Goal: Find specific page/section: Find specific page/section

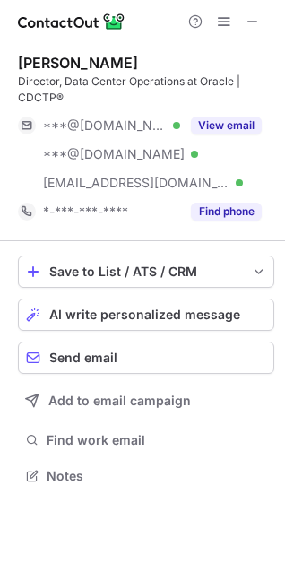
scroll to position [463, 285]
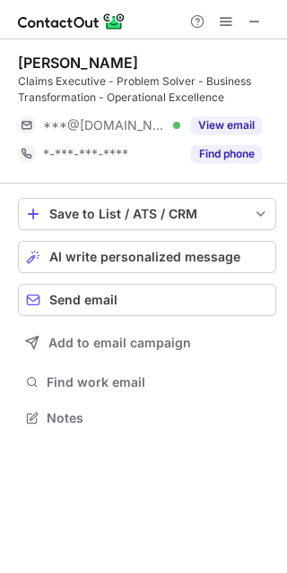
scroll to position [406, 287]
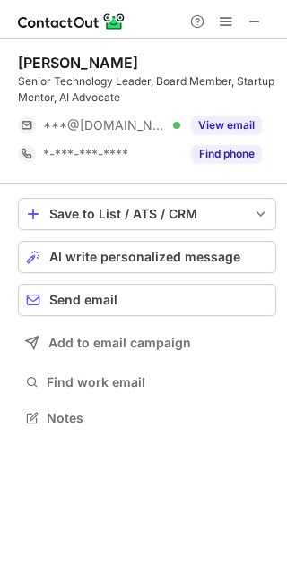
scroll to position [406, 287]
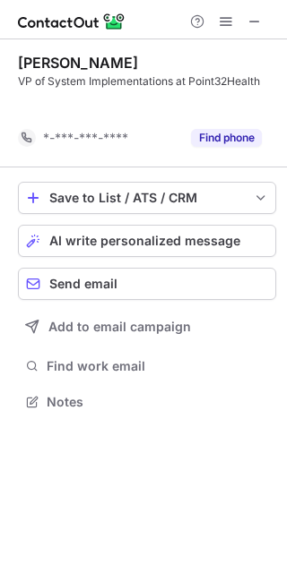
scroll to position [361, 287]
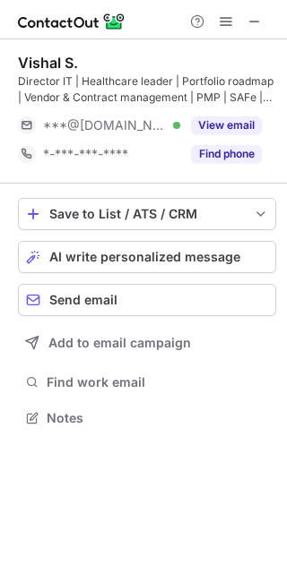
scroll to position [406, 287]
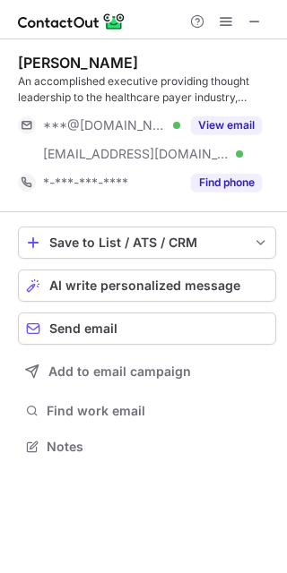
scroll to position [435, 287]
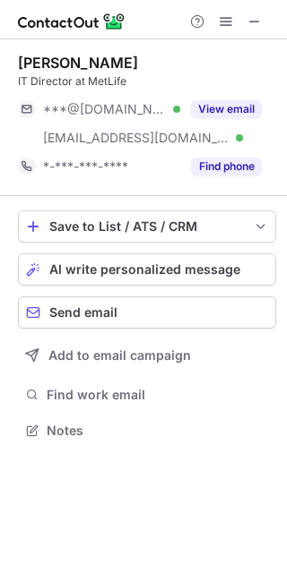
scroll to position [418, 287]
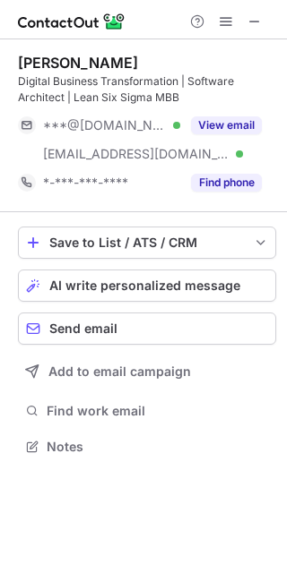
scroll to position [435, 287]
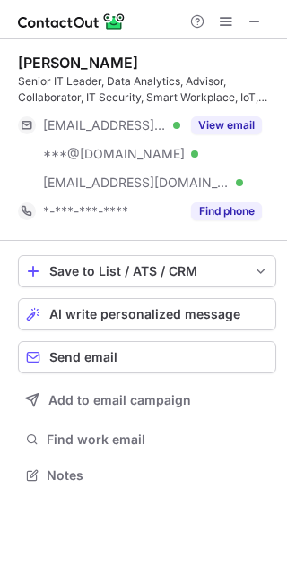
scroll to position [463, 287]
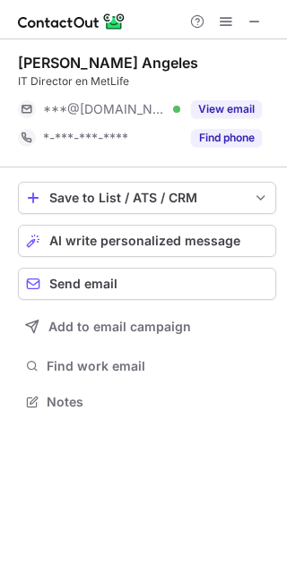
scroll to position [390, 287]
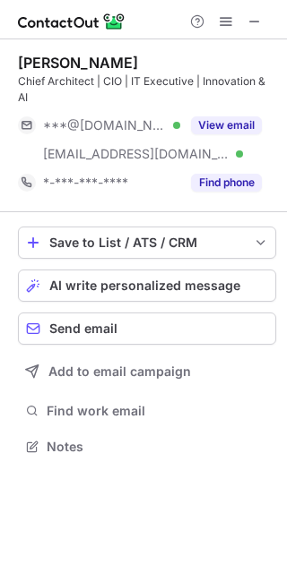
scroll to position [435, 287]
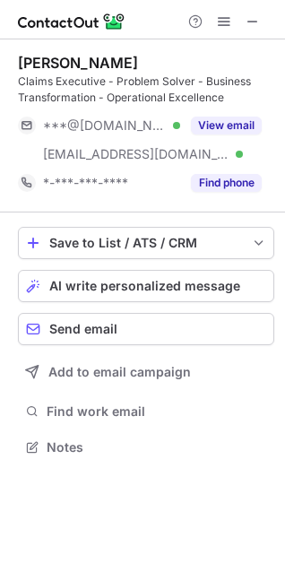
scroll to position [435, 285]
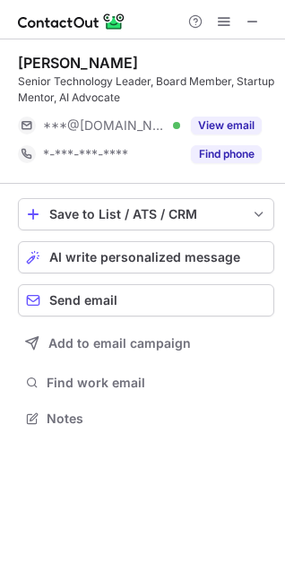
scroll to position [406, 285]
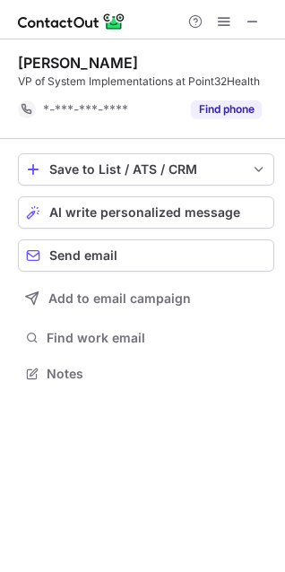
scroll to position [361, 285]
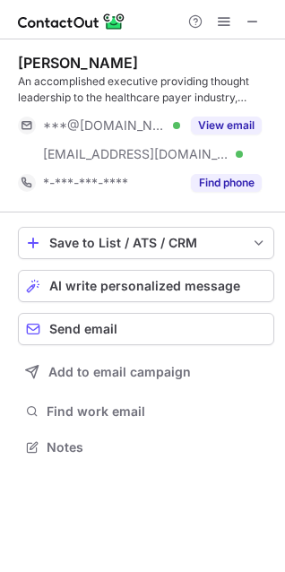
scroll to position [435, 285]
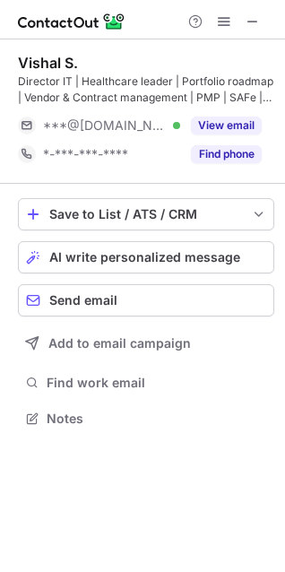
scroll to position [406, 285]
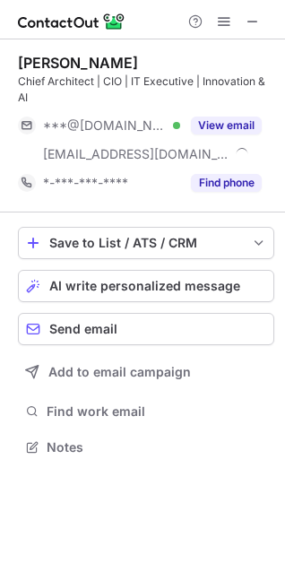
scroll to position [435, 285]
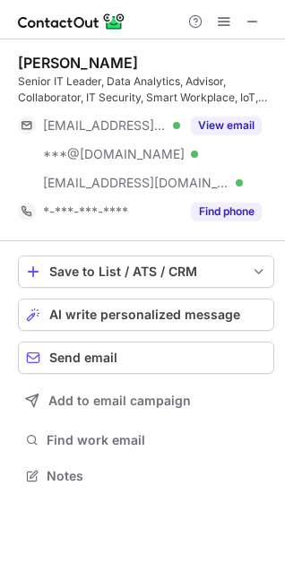
scroll to position [463, 285]
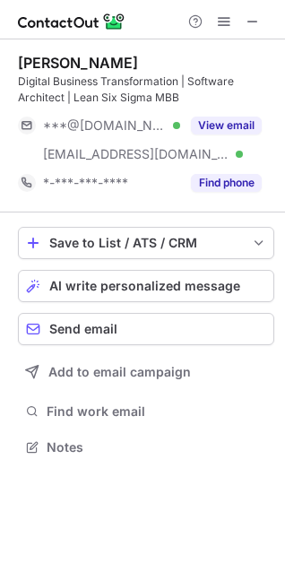
scroll to position [435, 285]
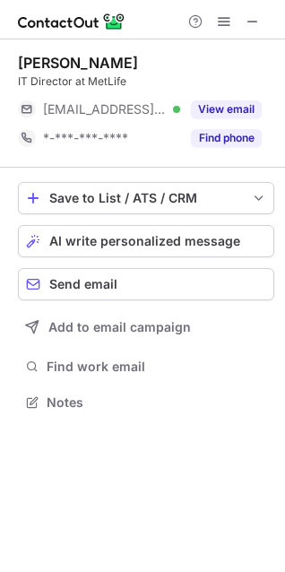
scroll to position [390, 285]
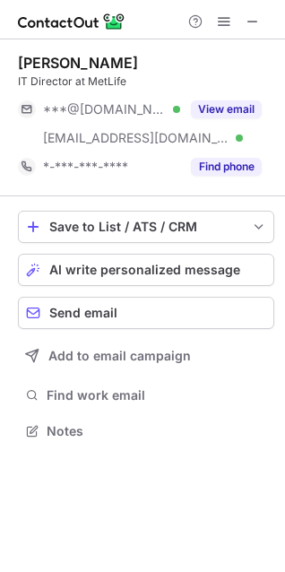
scroll to position [418, 285]
